Goal: Transaction & Acquisition: Purchase product/service

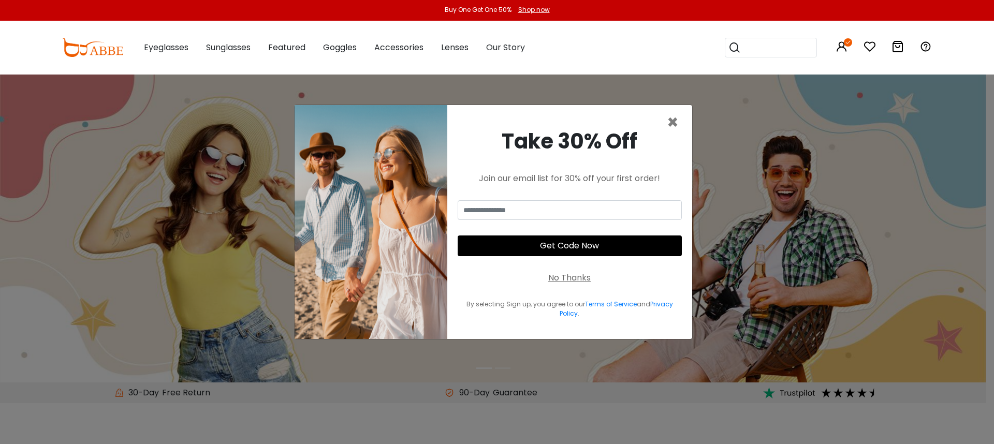
drag, startPoint x: 576, startPoint y: 278, endPoint x: 617, endPoint y: 273, distance: 41.2
click at [576, 278] on div "No Thanks" at bounding box center [569, 278] width 42 height 12
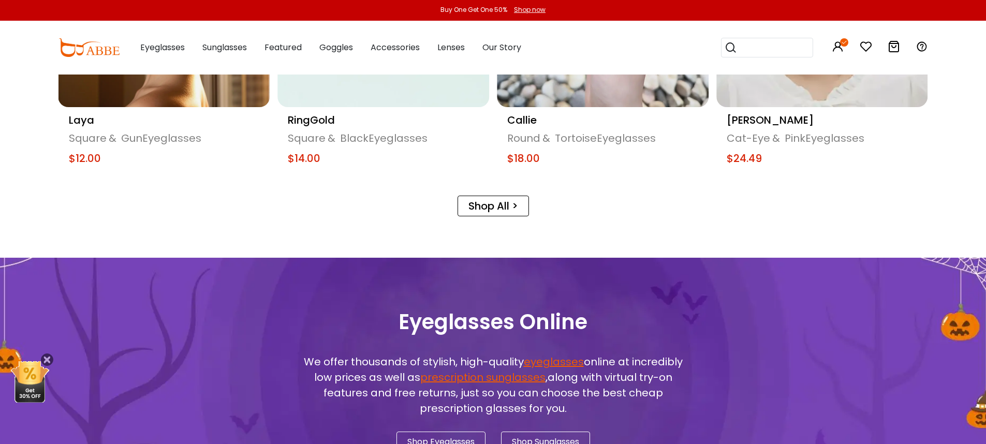
scroll to position [573, 0]
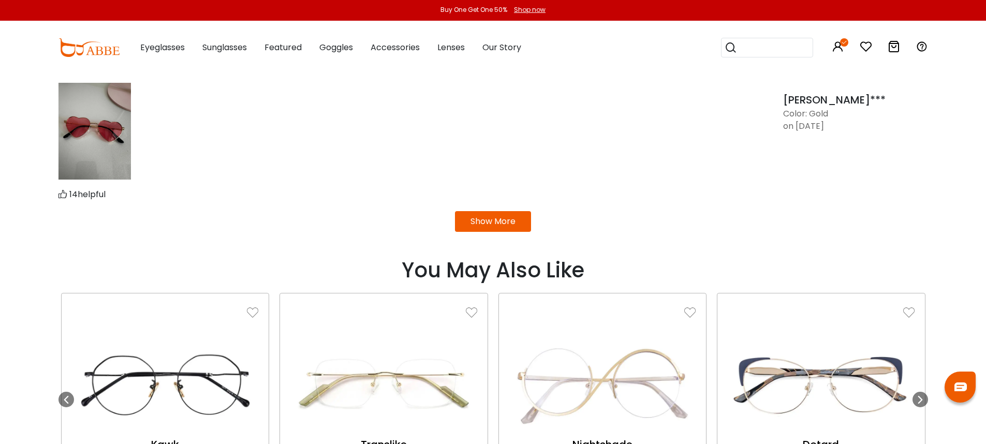
scroll to position [1523, 0]
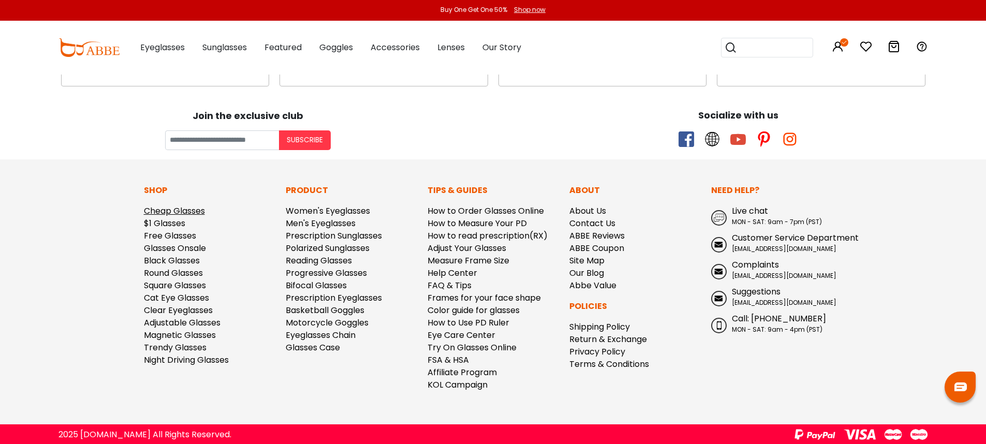
click at [170, 211] on link "Cheap Glasses" at bounding box center [174, 211] width 61 height 12
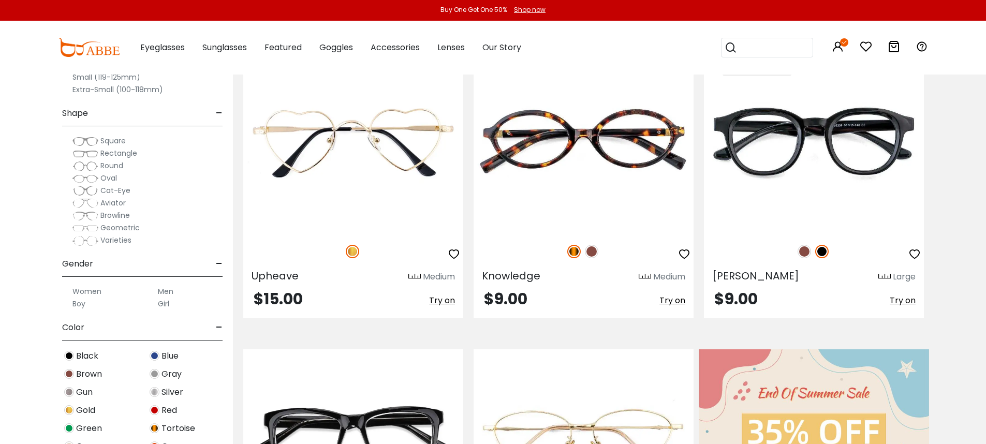
scroll to position [411, 0]
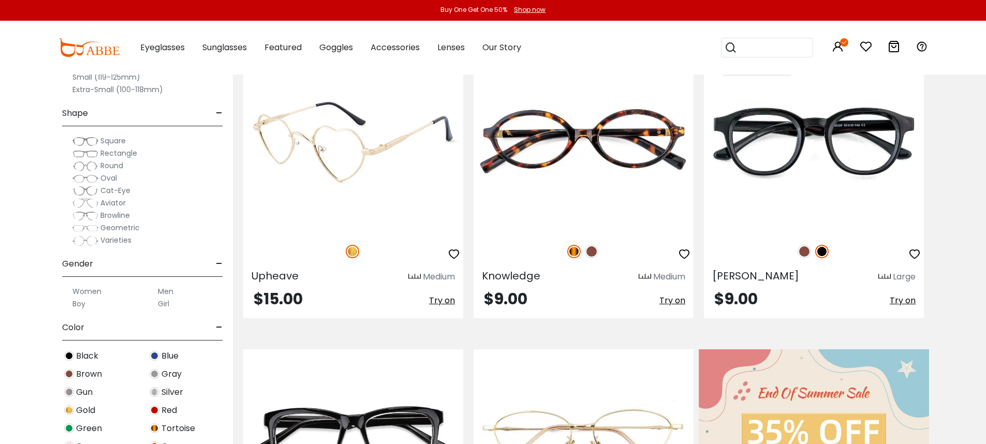
click at [365, 173] on img at bounding box center [353, 141] width 220 height 183
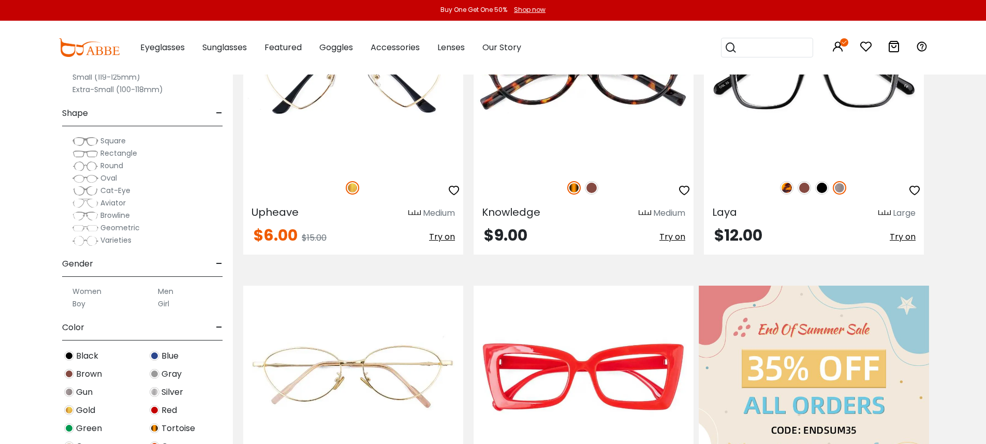
scroll to position [604, 0]
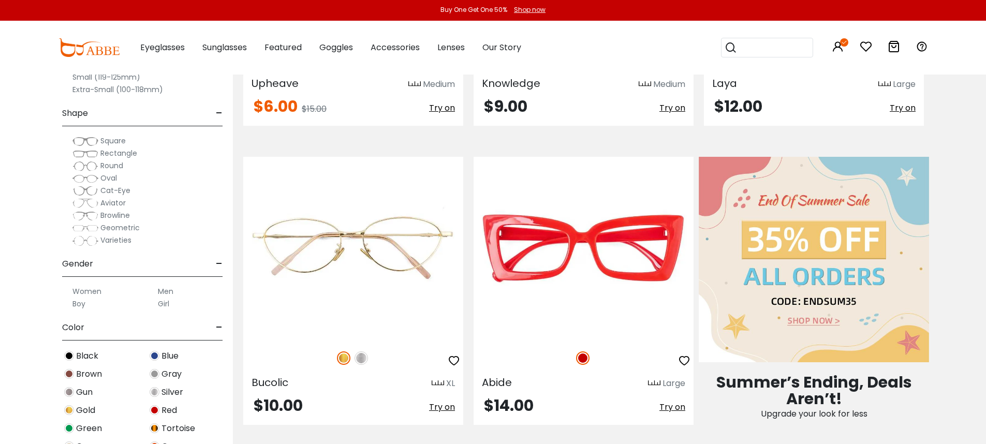
click at [785, 47] on input "search" at bounding box center [773, 47] width 72 height 19
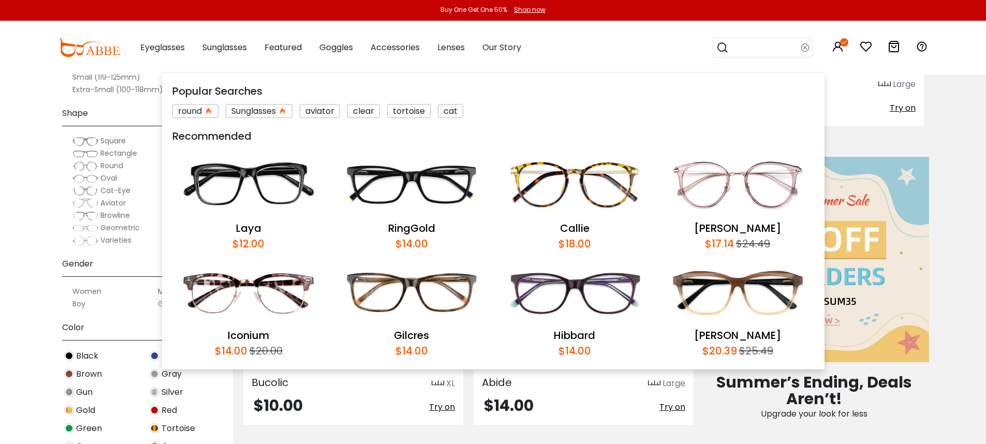
paste input "**********"
type input "*********"
